Goal: Transaction & Acquisition: Purchase product/service

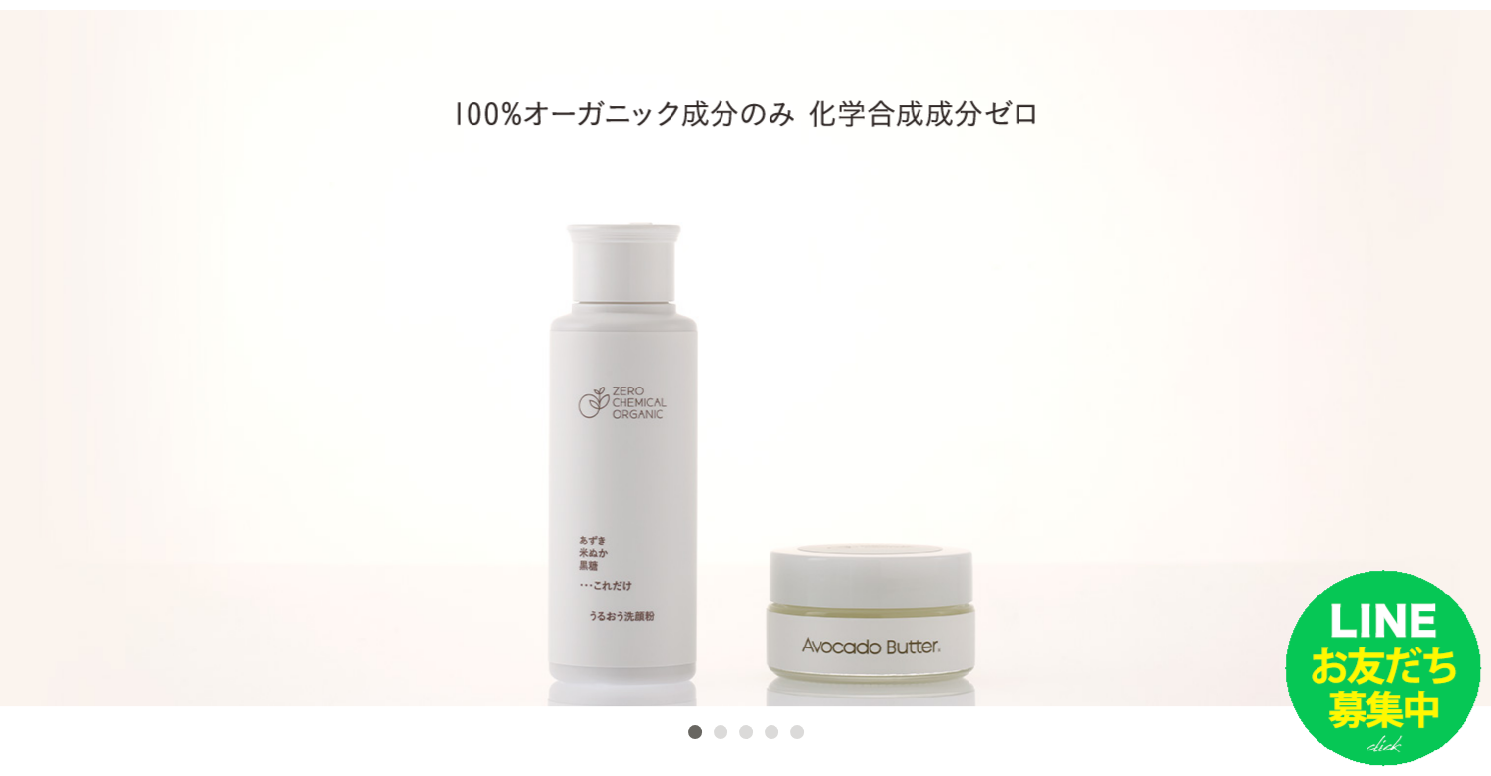
scroll to position [294, 0]
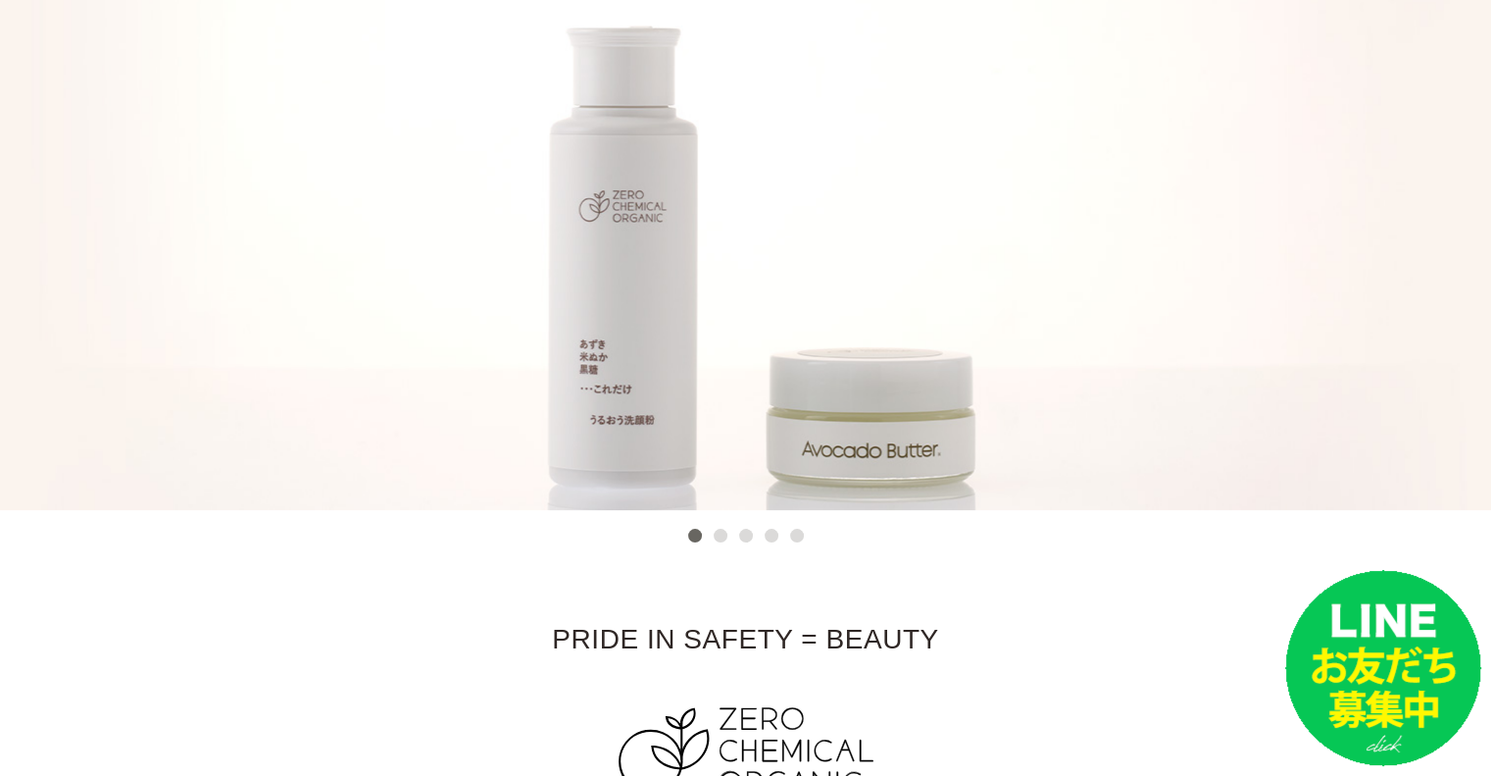
click at [714, 539] on button "2" at bounding box center [721, 536] width 14 height 14
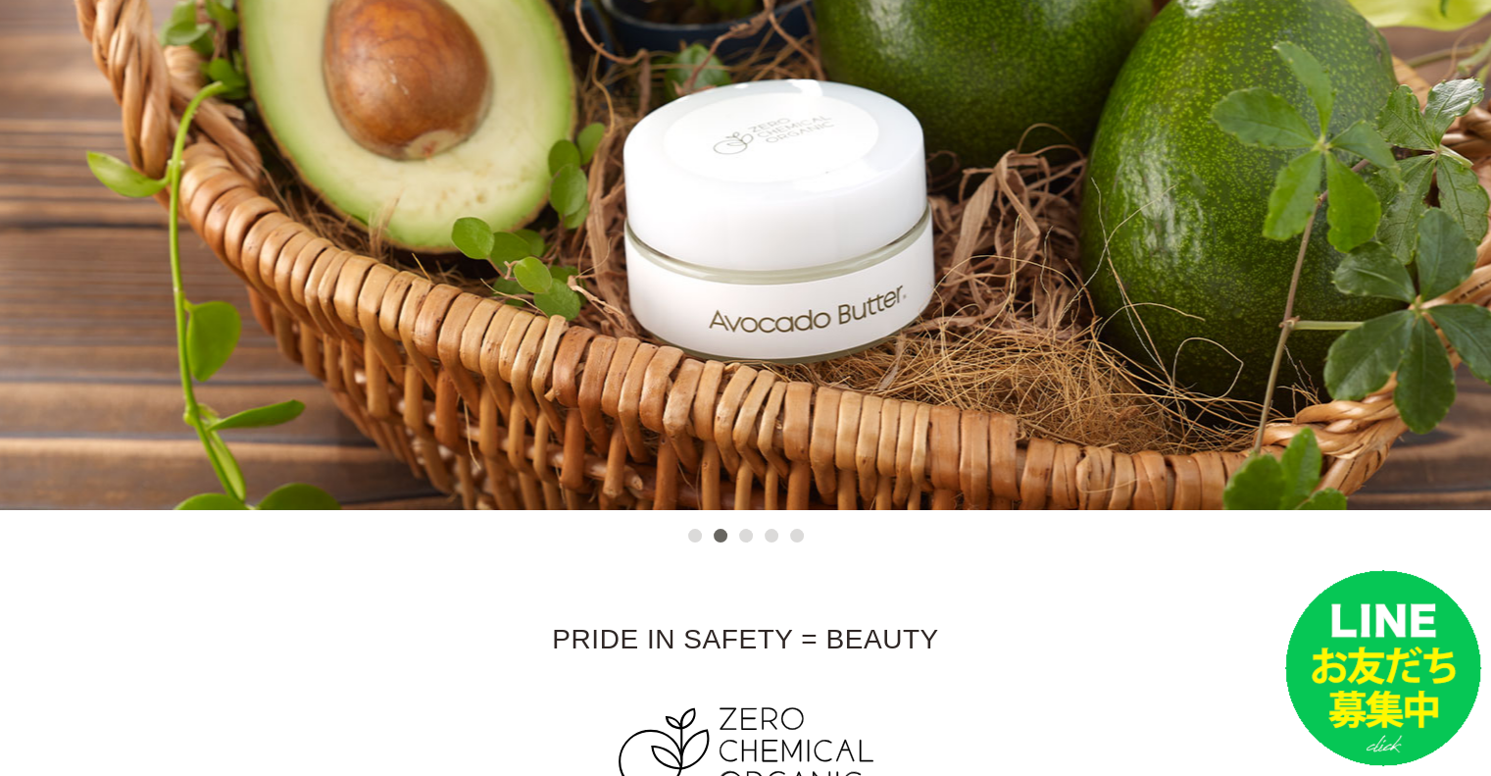
click at [745, 536] on button "3" at bounding box center [746, 536] width 14 height 14
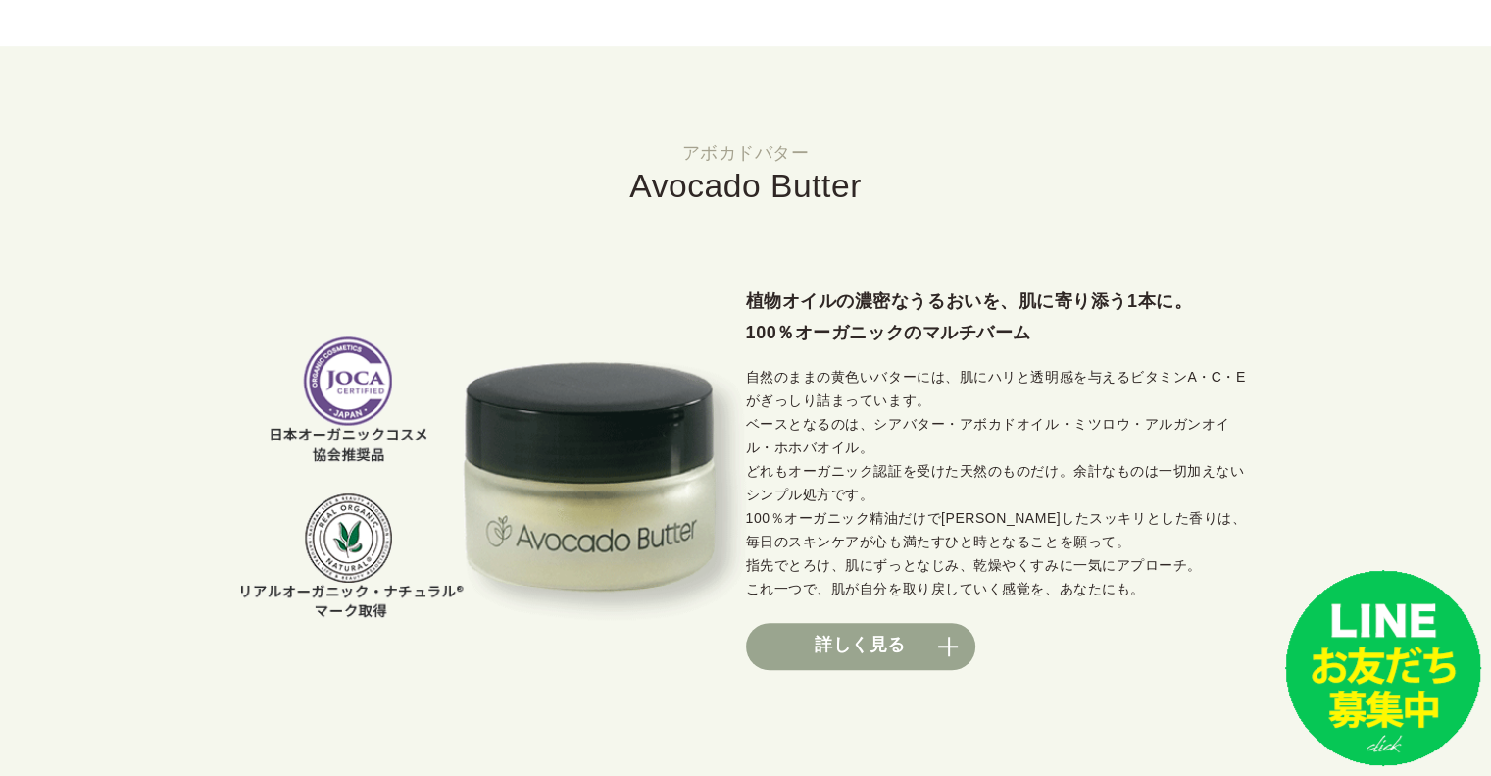
scroll to position [1471, 0]
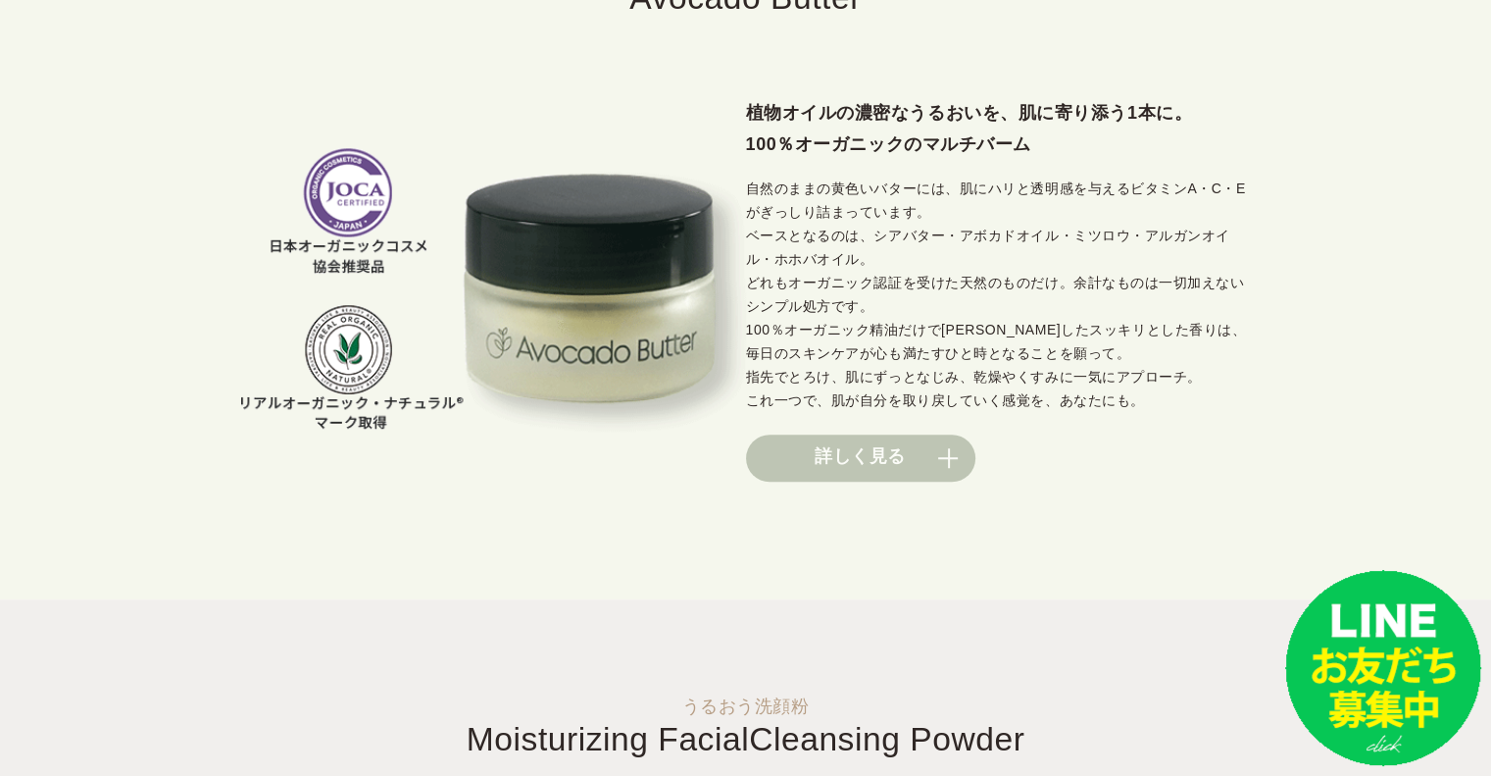
click at [833, 465] on link "詳しく見る" at bounding box center [860, 457] width 229 height 47
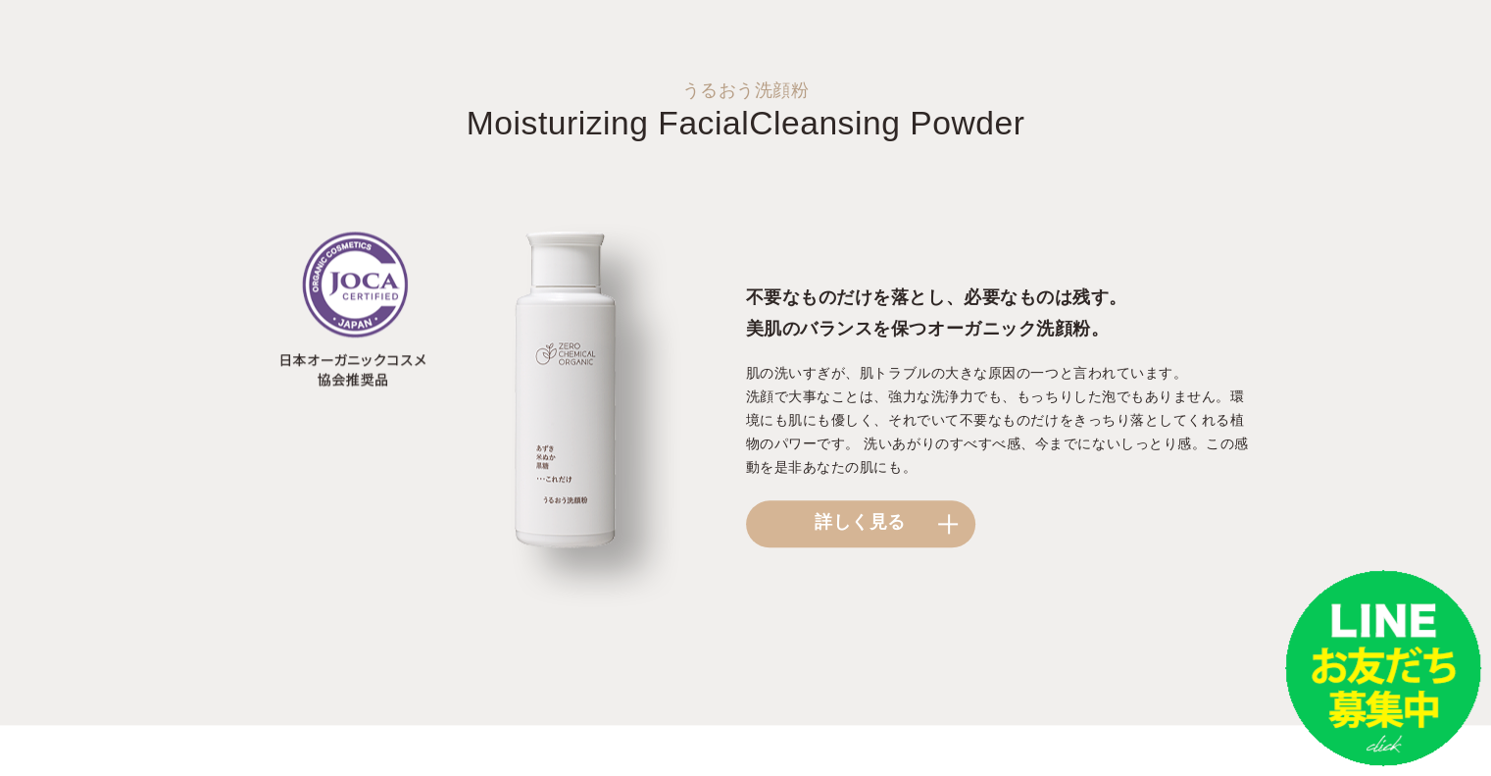
scroll to position [2059, 0]
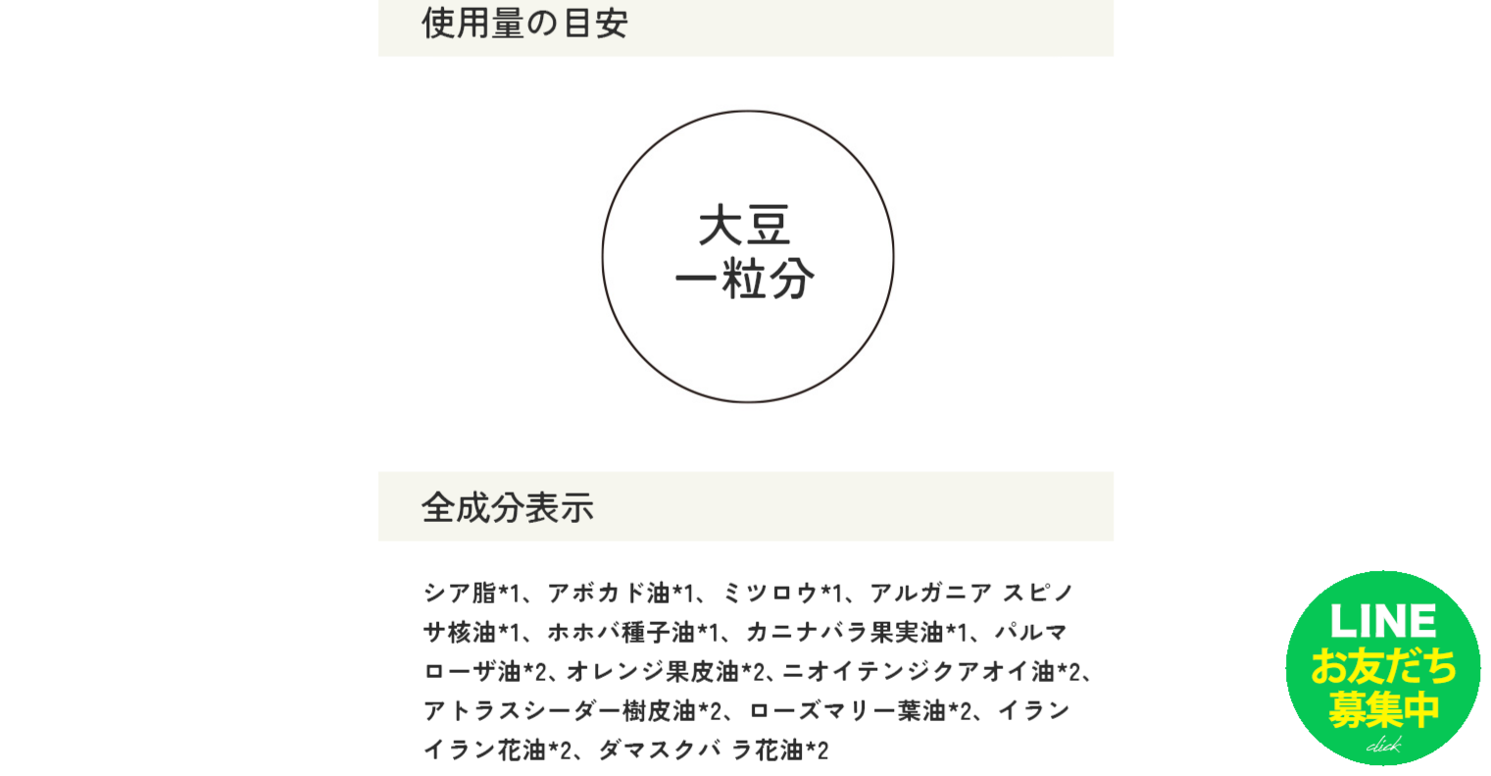
scroll to position [26256, 0]
